Goal: Information Seeking & Learning: Learn about a topic

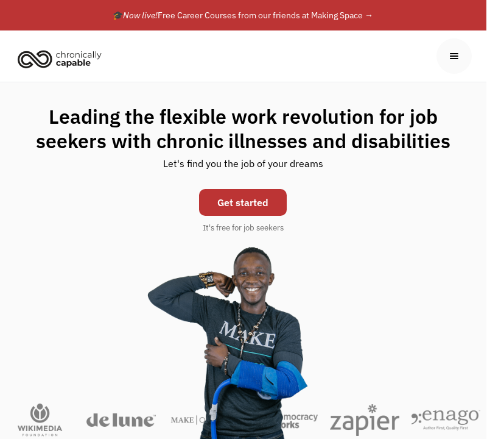
scroll to position [0, 1]
click at [454, 60] on div "menu" at bounding box center [454, 55] width 13 height 13
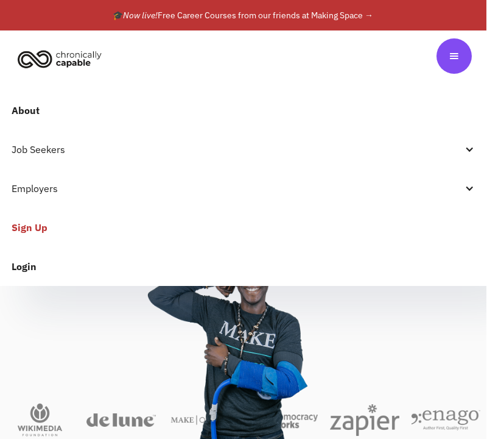
click at [220, 143] on div "Job Seekers" at bounding box center [237, 149] width 451 height 15
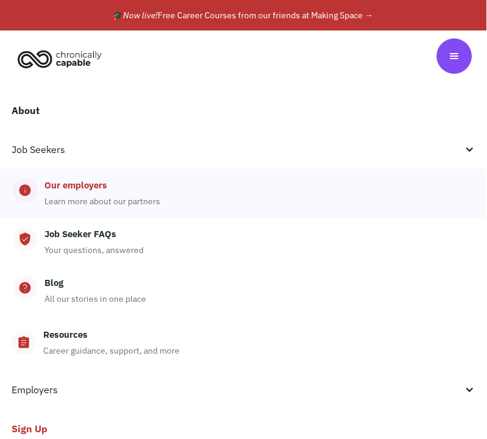
click at [173, 200] on div "Our employers Learn more about our partners" at bounding box center [255, 193] width 436 height 30
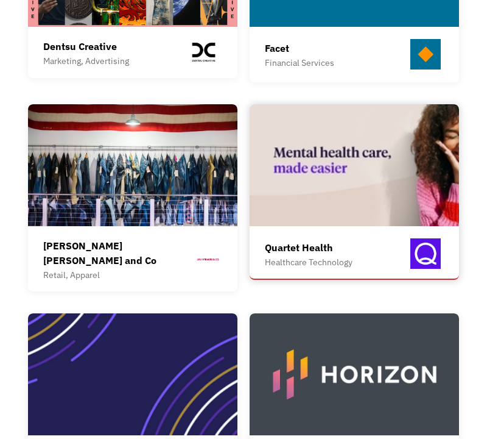
scroll to position [1029, 0]
click at [294, 240] on div "Quartet Health" at bounding box center [309, 247] width 88 height 15
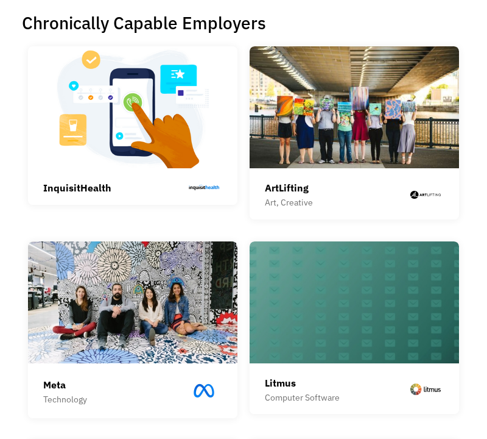
scroll to position [303, 0]
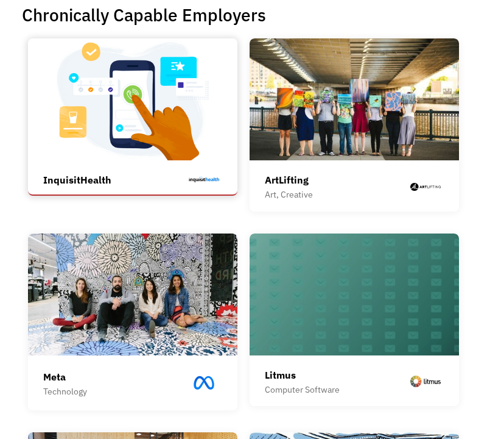
click at [166, 93] on img at bounding box center [133, 99] width 210 height 122
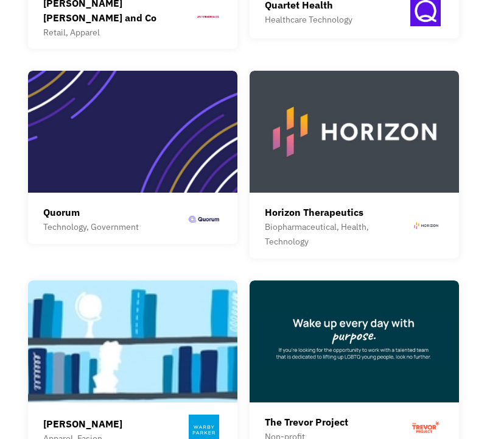
scroll to position [1273, 0]
